Goal: Transaction & Acquisition: Purchase product/service

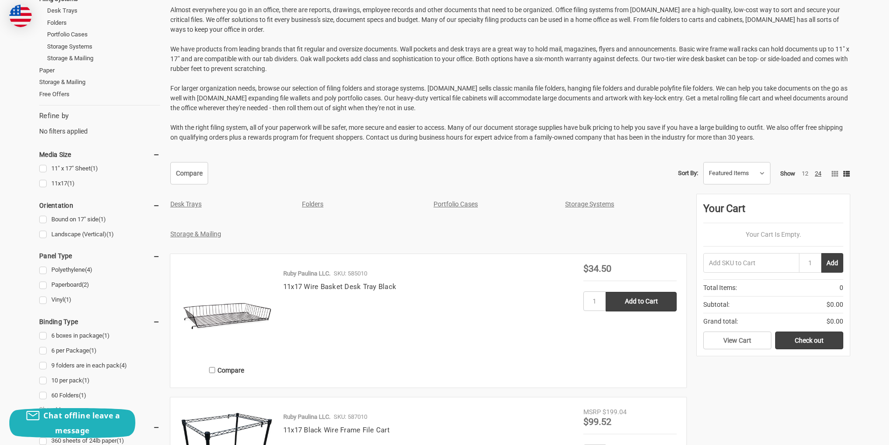
scroll to position [187, 0]
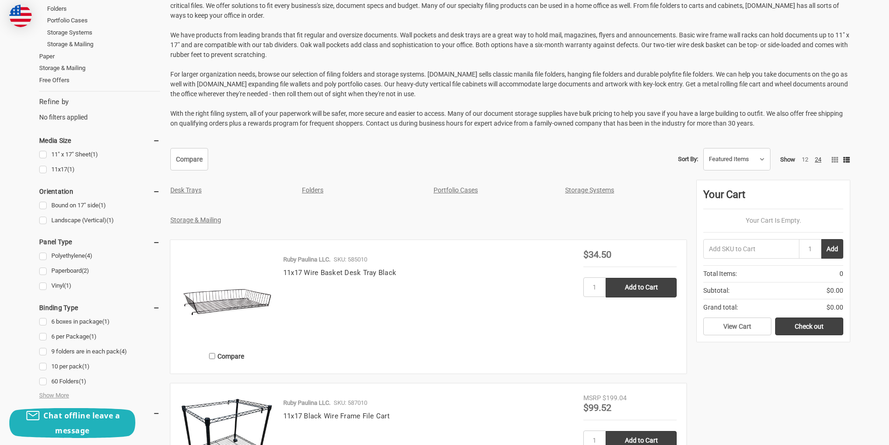
click at [196, 218] on link "Storage & Mailing" at bounding box center [195, 219] width 51 height 7
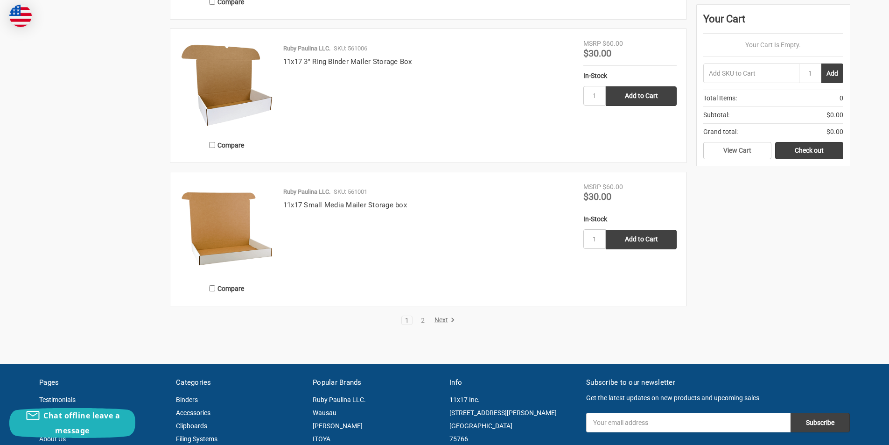
scroll to position [1610, 0]
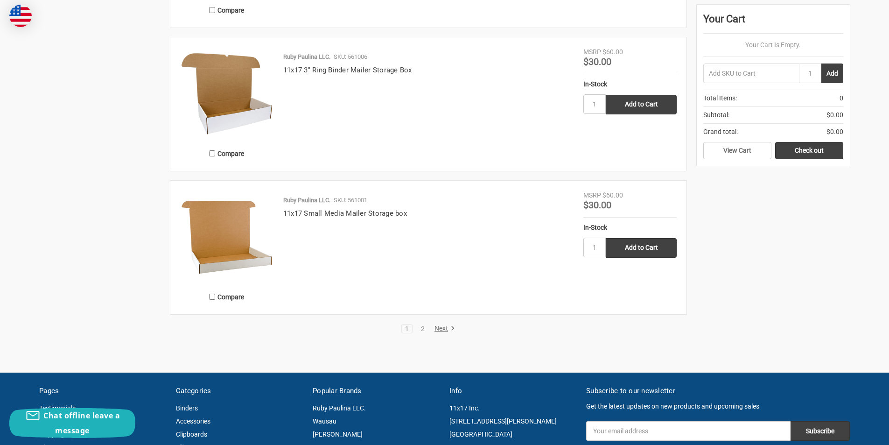
click at [439, 327] on link "Next" at bounding box center [443, 328] width 24 height 8
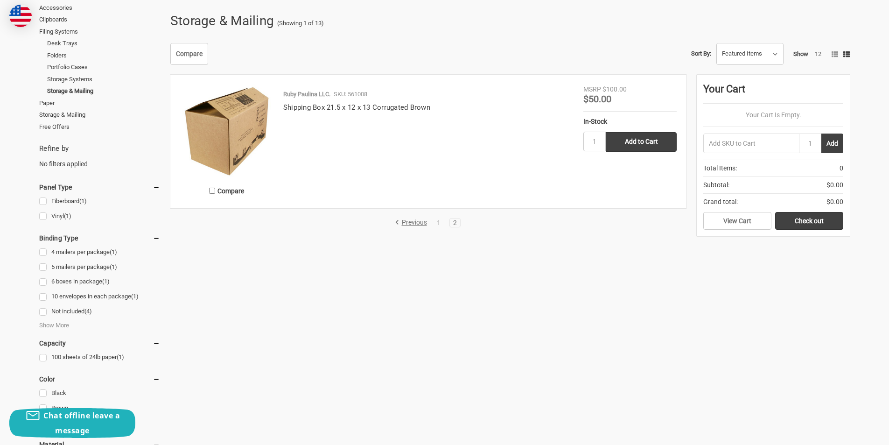
scroll to position [93, 0]
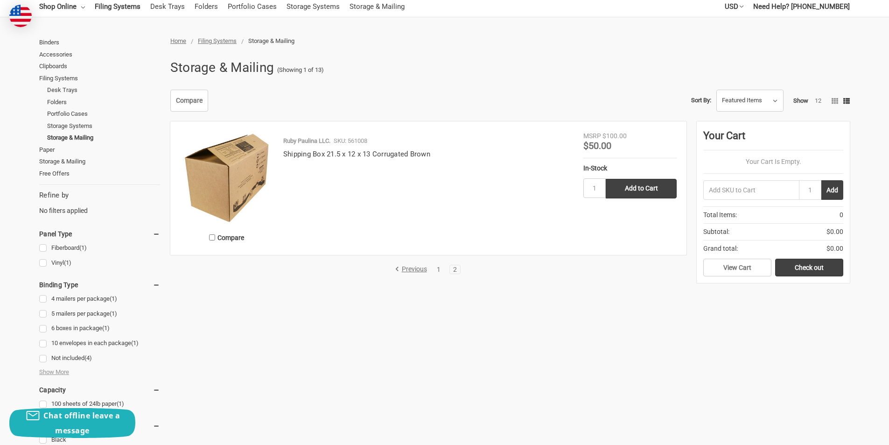
click at [438, 269] on link "1" at bounding box center [439, 269] width 10 height 7
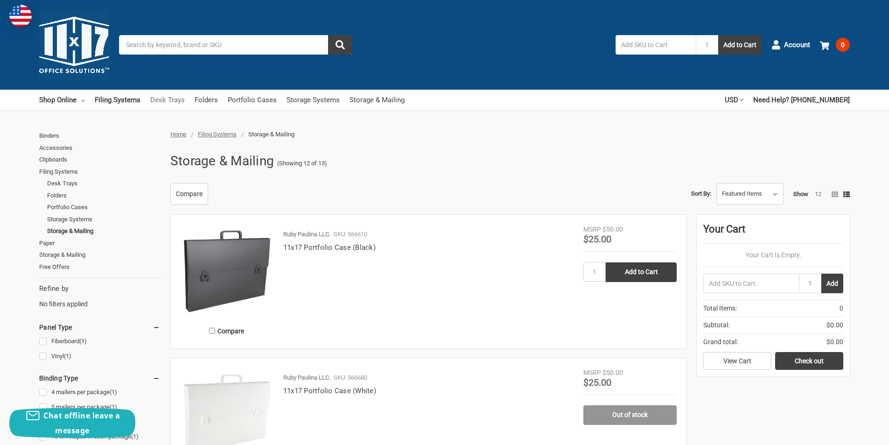
click at [172, 99] on link "Desk Trays" at bounding box center [167, 100] width 35 height 21
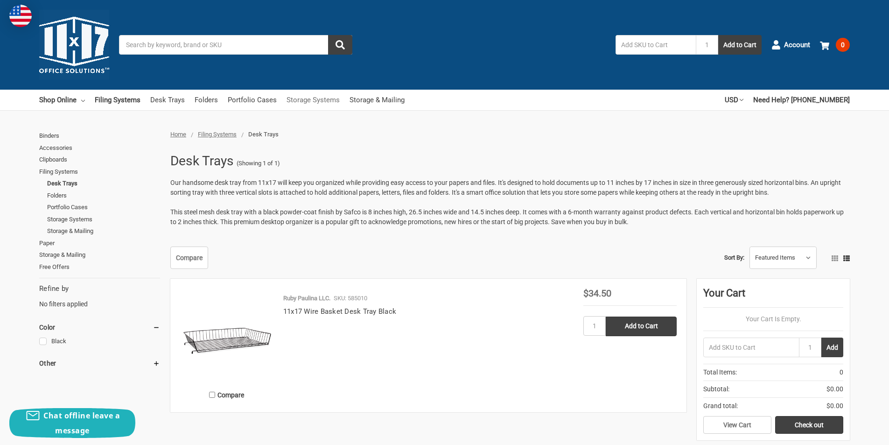
click at [318, 100] on link "Storage Systems" at bounding box center [313, 100] width 53 height 21
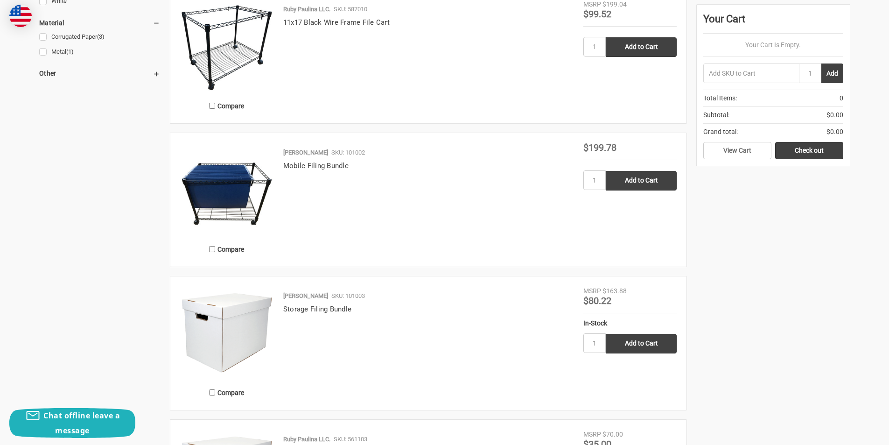
scroll to position [467, 0]
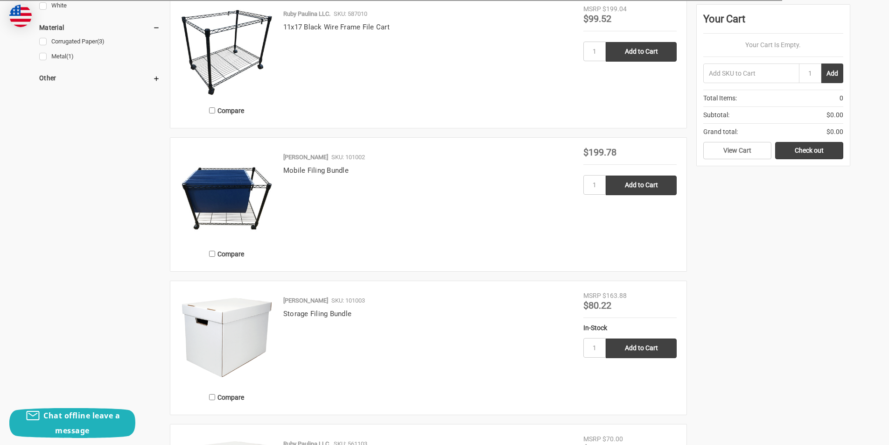
click at [240, 189] on img at bounding box center [226, 193] width 93 height 93
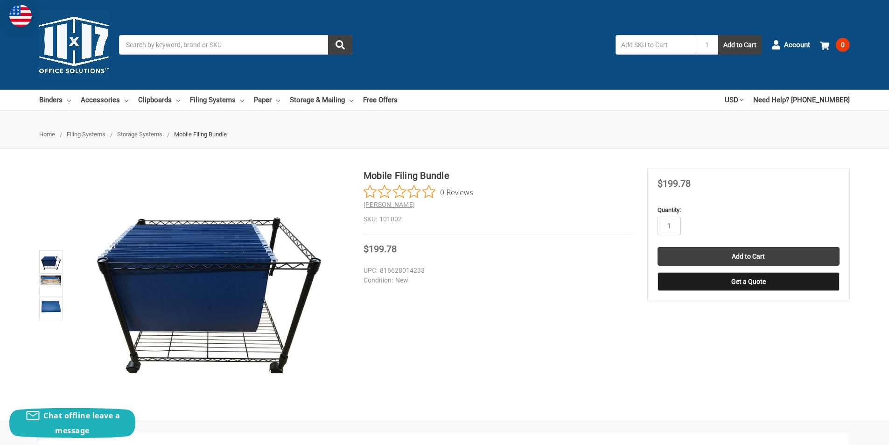
click at [86, 135] on span "Filing Systems" at bounding box center [86, 134] width 39 height 7
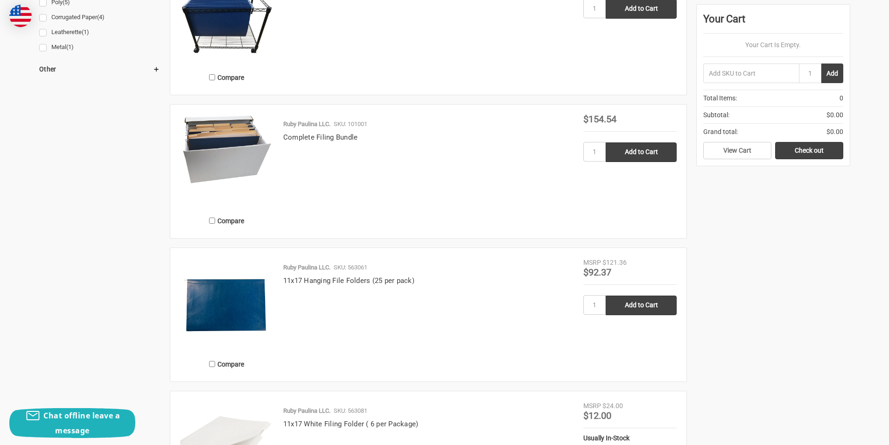
scroll to position [608, 0]
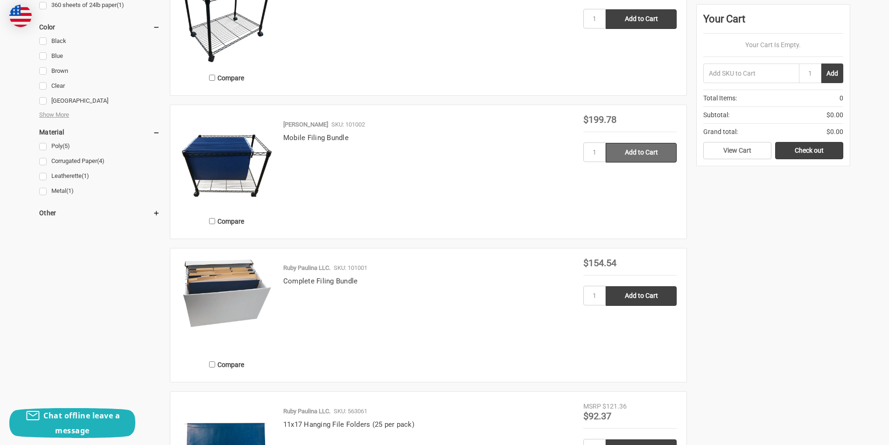
click at [650, 147] on input "Add to Cart" at bounding box center [641, 153] width 71 height 20
type input "Add to Cart"
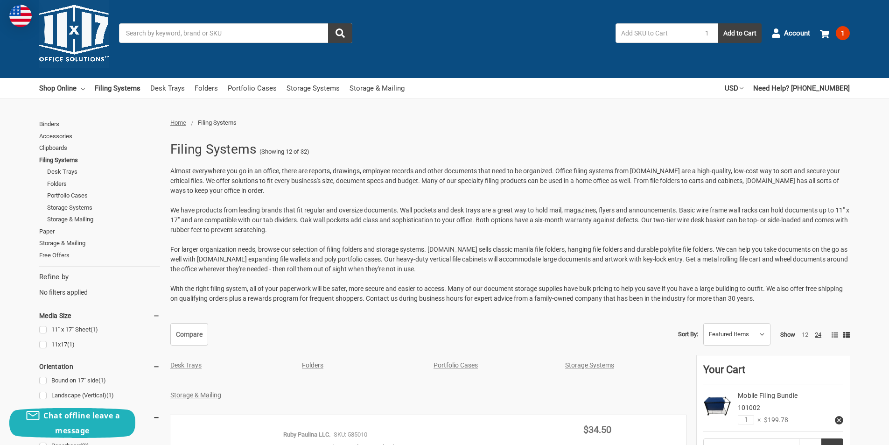
scroll to position [0, 0]
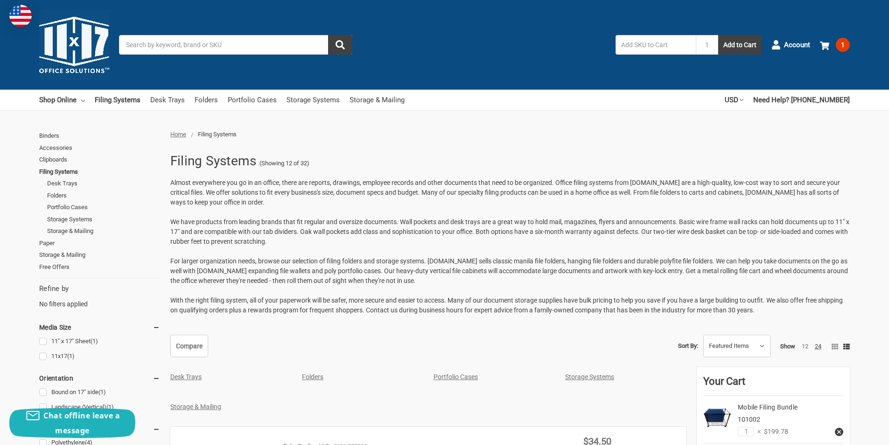
click at [190, 377] on link "Desk Trays" at bounding box center [185, 376] width 31 height 7
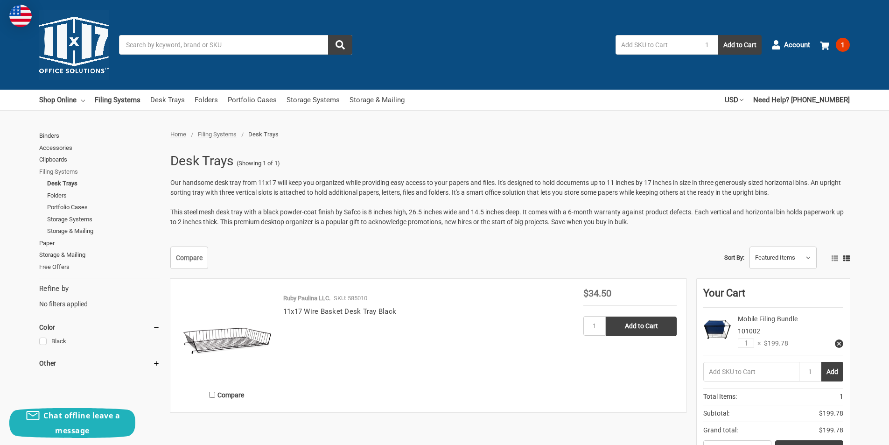
click at [60, 171] on link "Filing Systems" at bounding box center [99, 172] width 121 height 12
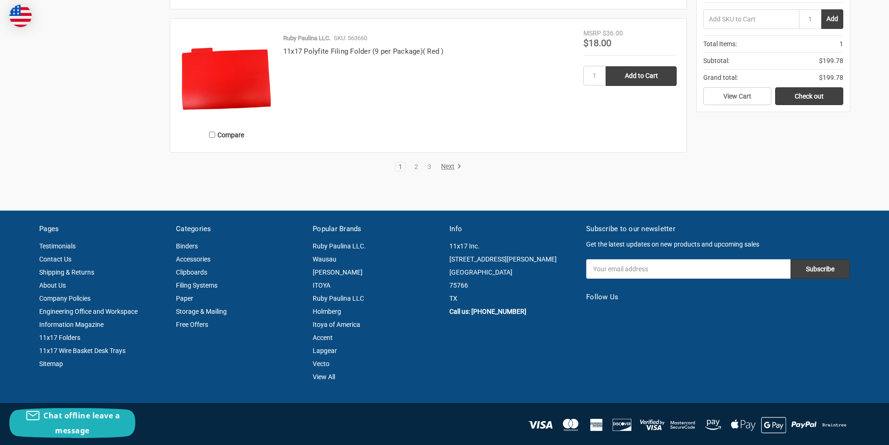
scroll to position [2054, 0]
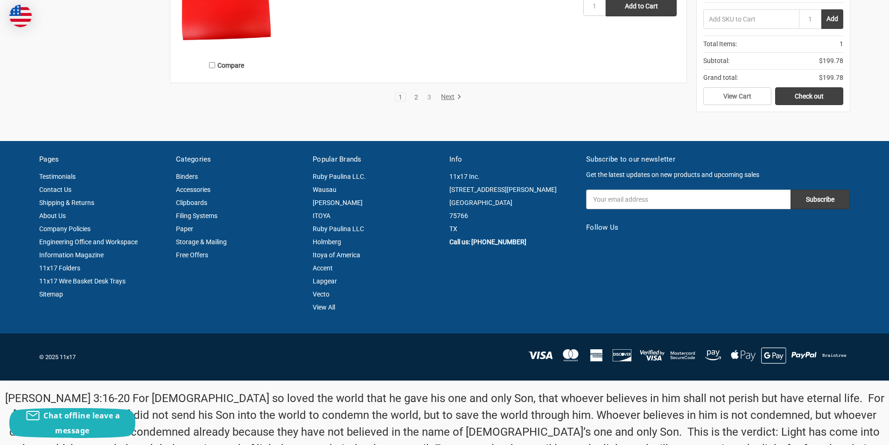
click at [414, 98] on link "2" at bounding box center [416, 97] width 10 height 7
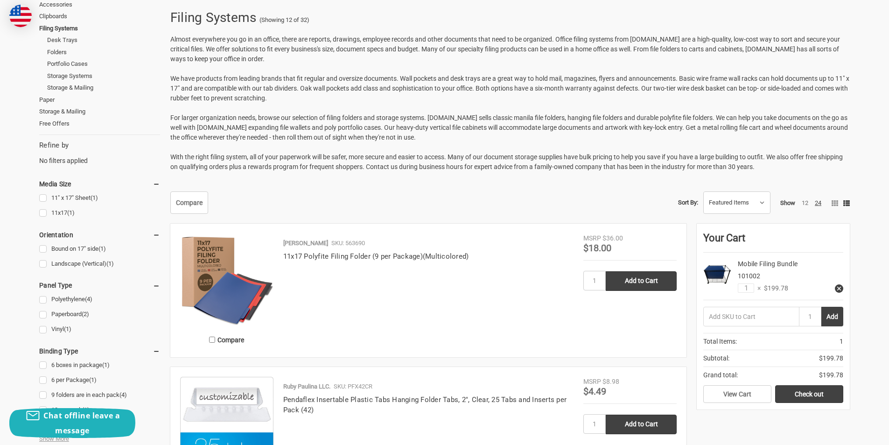
scroll to position [233, 0]
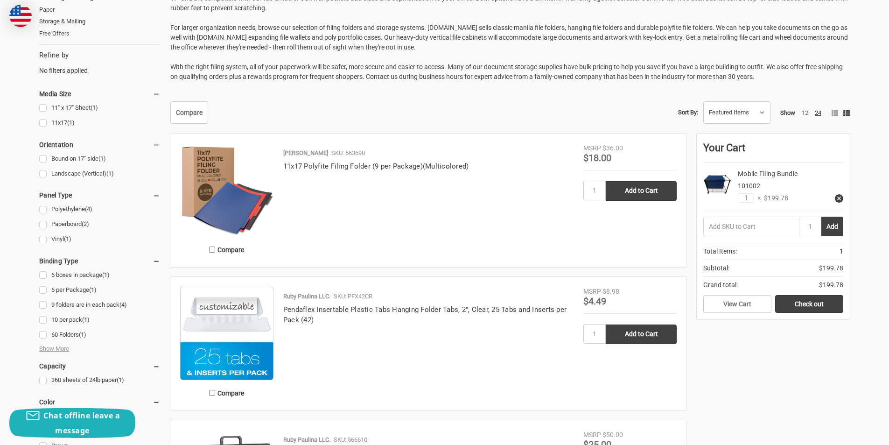
click at [243, 209] on img at bounding box center [226, 189] width 93 height 93
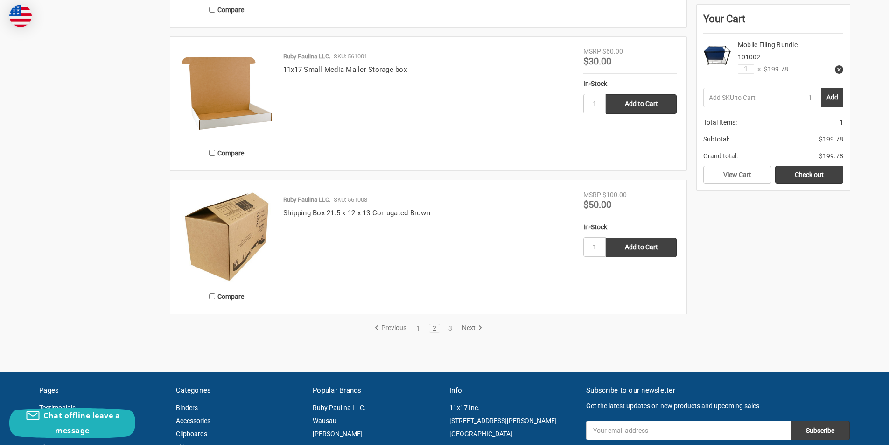
scroll to position [1960, 0]
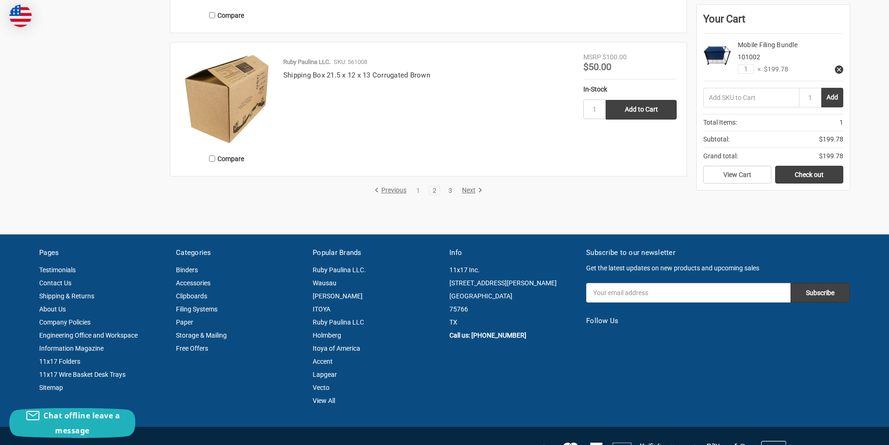
click at [449, 189] on link "3" at bounding box center [450, 190] width 10 height 7
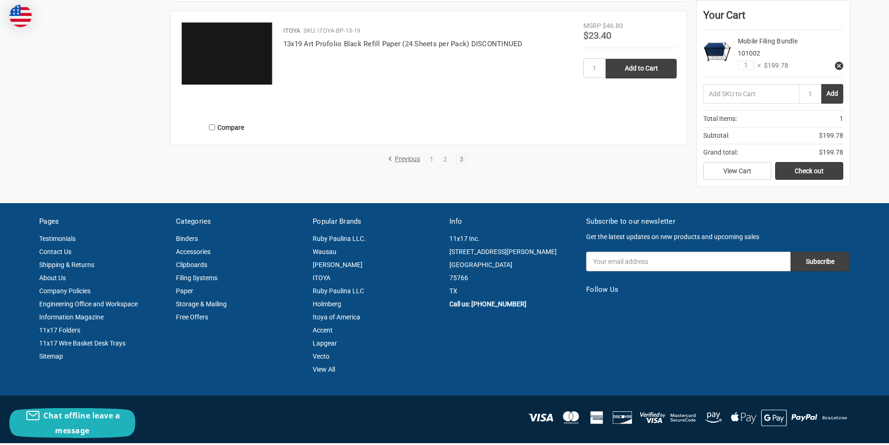
scroll to position [1307, 0]
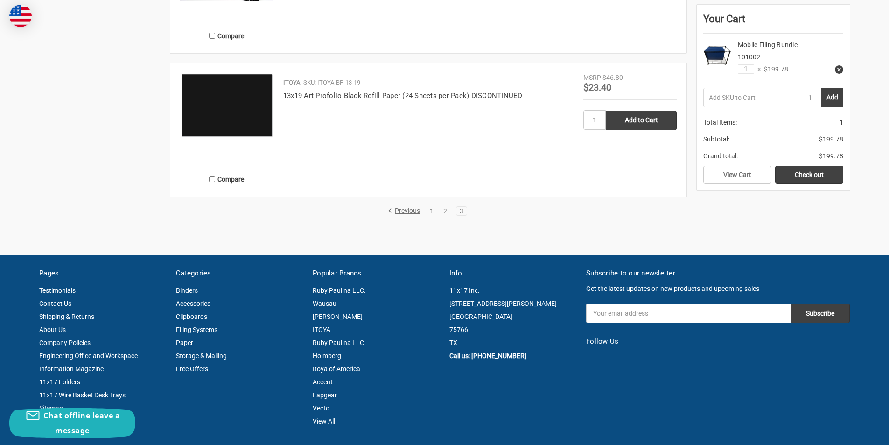
click at [433, 210] on link "1" at bounding box center [432, 211] width 10 height 7
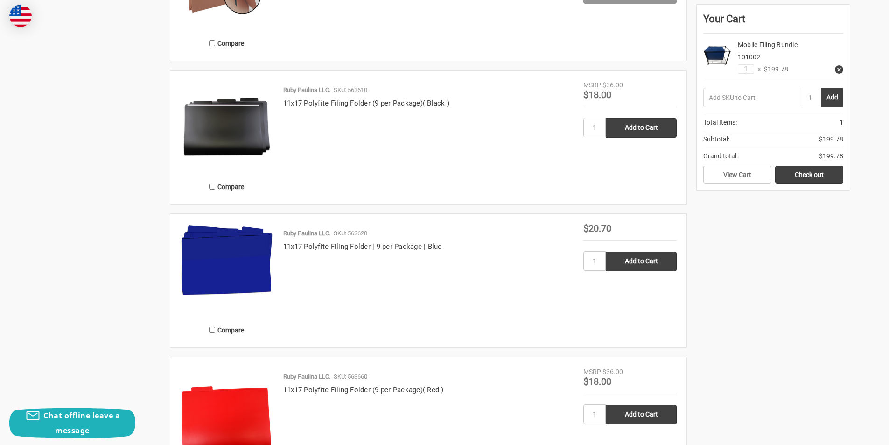
scroll to position [1587, 0]
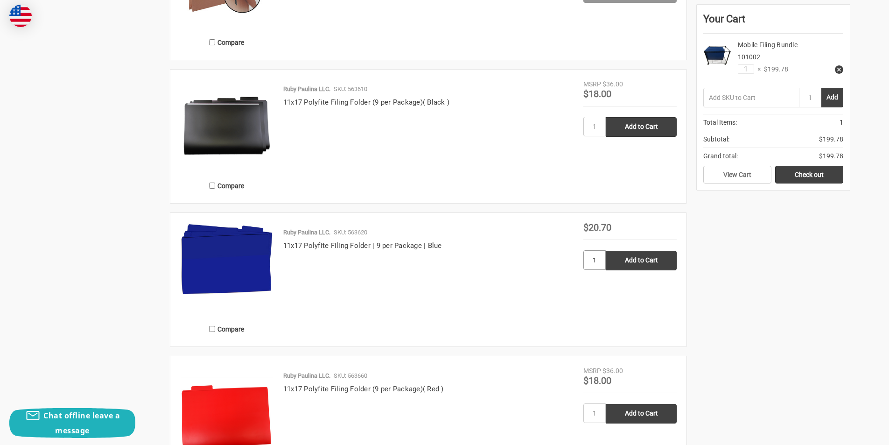
click at [596, 259] on input "1" at bounding box center [594, 260] width 22 height 20
click at [635, 261] on input "Add to Cart" at bounding box center [641, 261] width 71 height 20
type input "Add to Cart"
click at [645, 412] on input "Add to Cart" at bounding box center [641, 414] width 71 height 20
type input "Add to Cart"
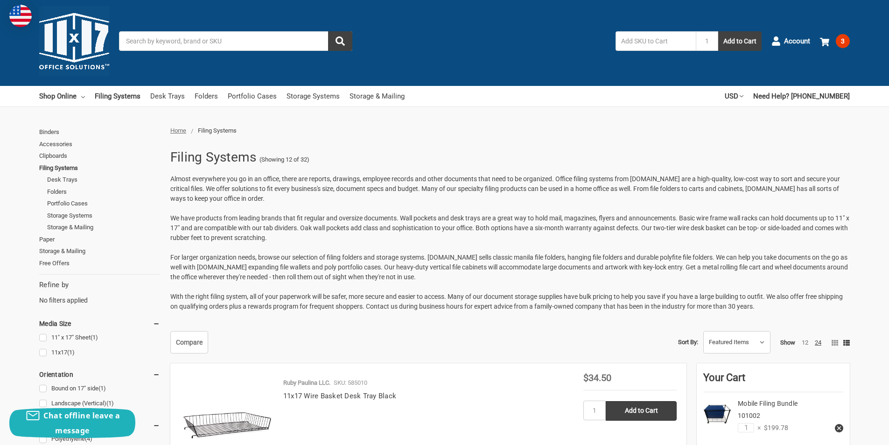
scroll to position [0, 0]
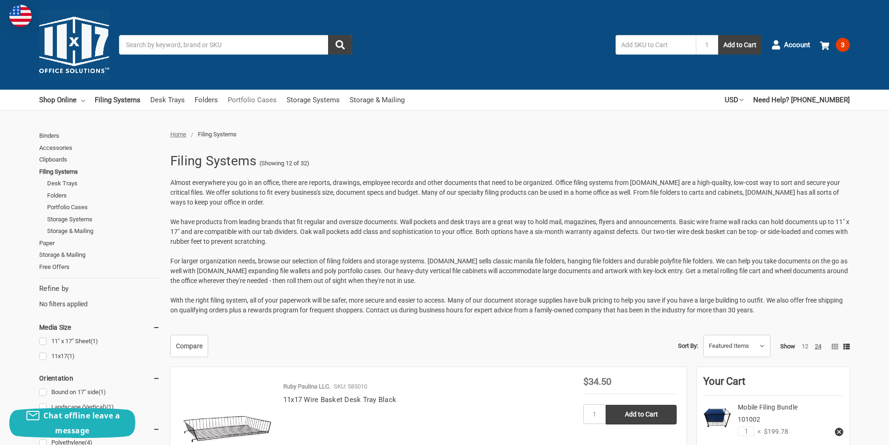
click at [244, 101] on link "Portfolio Cases" at bounding box center [252, 100] width 49 height 21
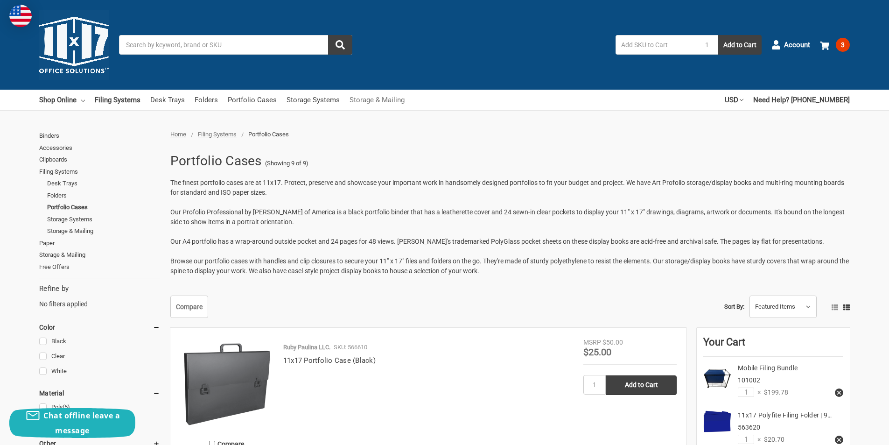
click at [370, 100] on link "Storage & Mailing" at bounding box center [377, 100] width 55 height 21
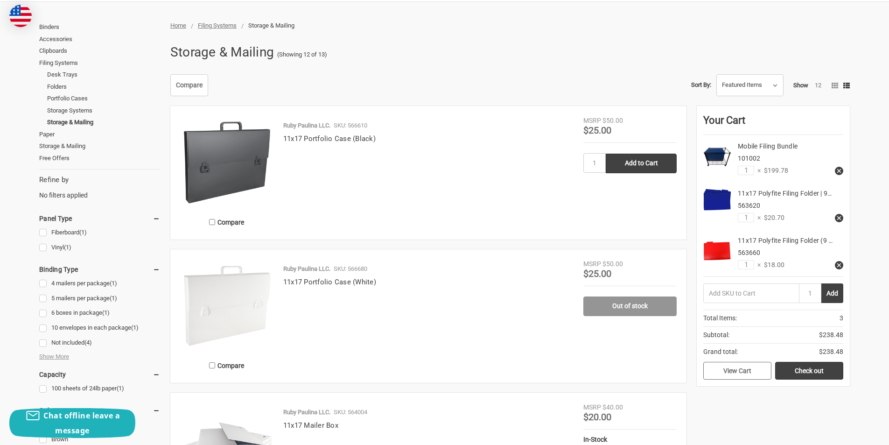
scroll to position [187, 0]
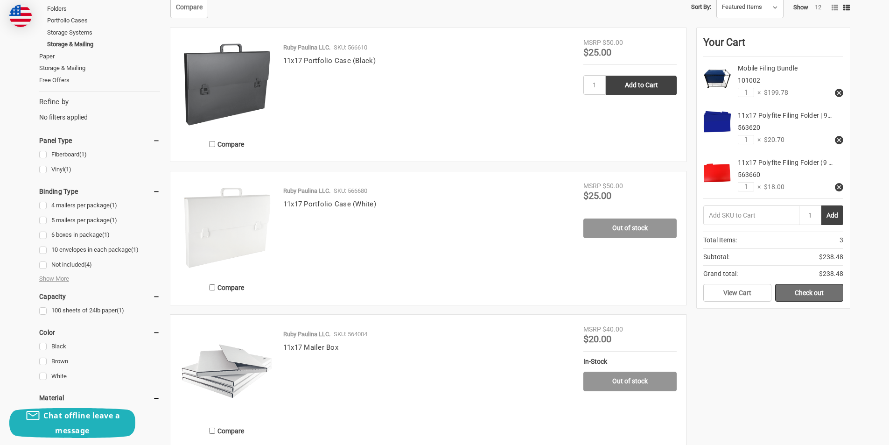
click at [834, 291] on link "Check out" at bounding box center [809, 293] width 68 height 18
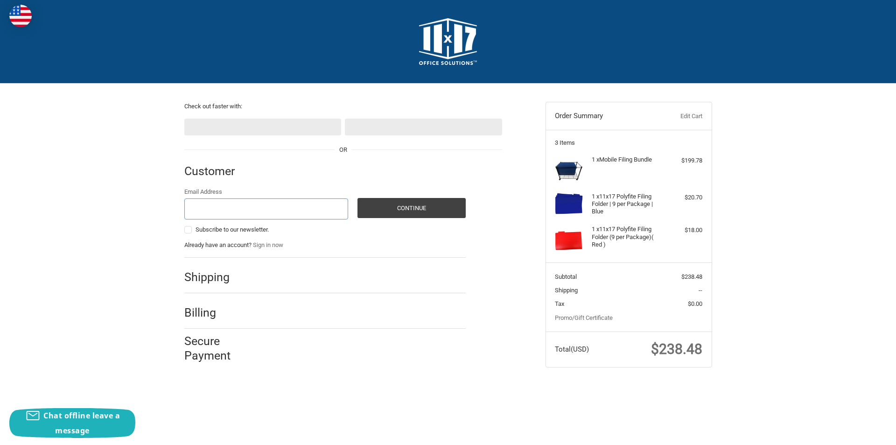
click at [242, 208] on input "Email Address" at bounding box center [266, 208] width 164 height 21
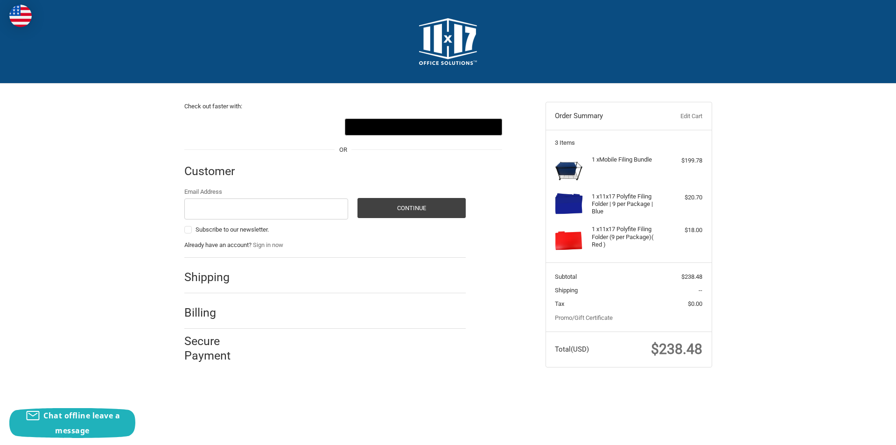
click at [126, 314] on div "Check out faster with: @import url(//fonts.googleapis.com/css?family=Google+San…" at bounding box center [448, 235] width 896 height 302
